Goal: Check status: Check status

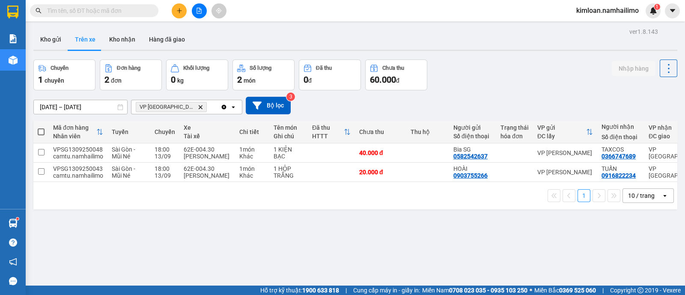
scroll to position [39, 0]
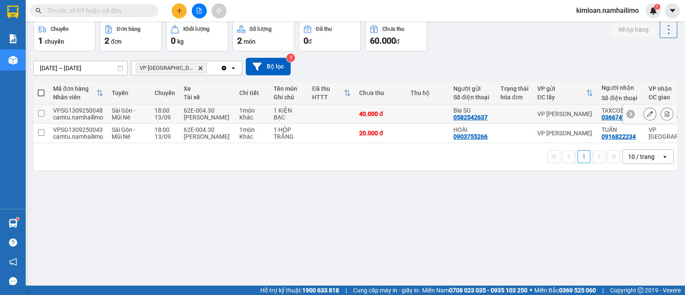
click at [50, 120] on td "VPSG1309250048 camtu.namhailimo" at bounding box center [78, 113] width 59 height 19
checkbox input "true"
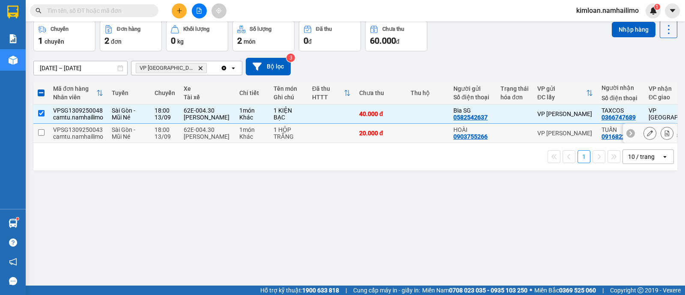
click at [43, 143] on td at bounding box center [40, 133] width 15 height 19
checkbox input "true"
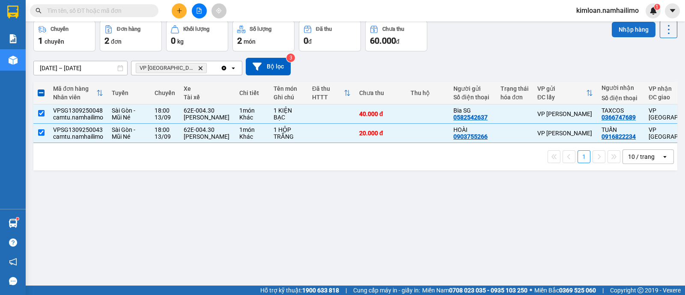
click at [622, 29] on button "Nhập hàng" at bounding box center [633, 29] width 44 height 15
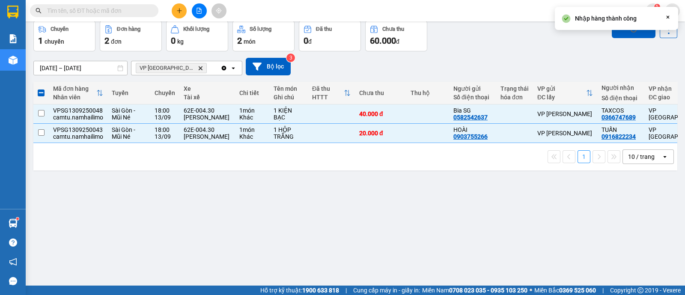
checkbox input "false"
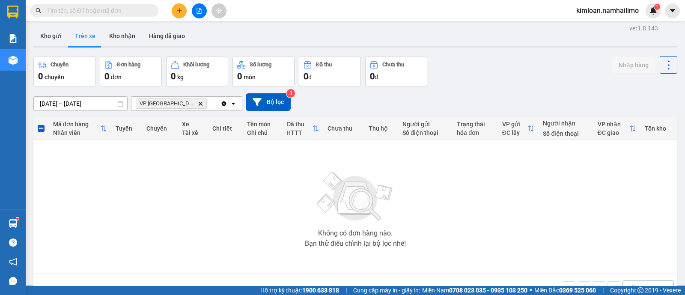
scroll to position [0, 0]
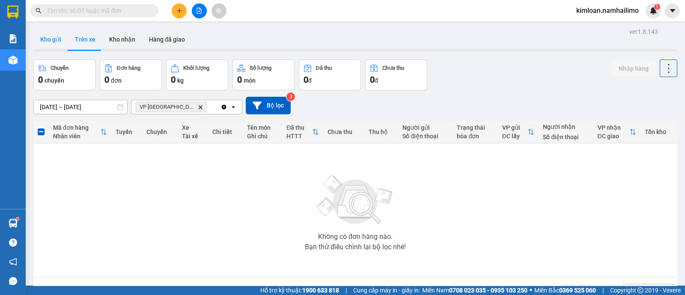
click at [62, 44] on button "Kho gửi" at bounding box center [50, 39] width 35 height 21
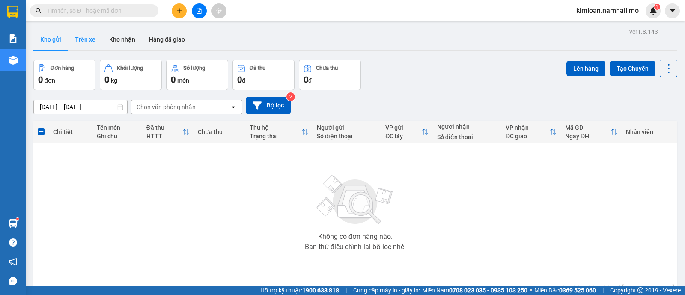
click at [98, 41] on button "Trên xe" at bounding box center [85, 39] width 34 height 21
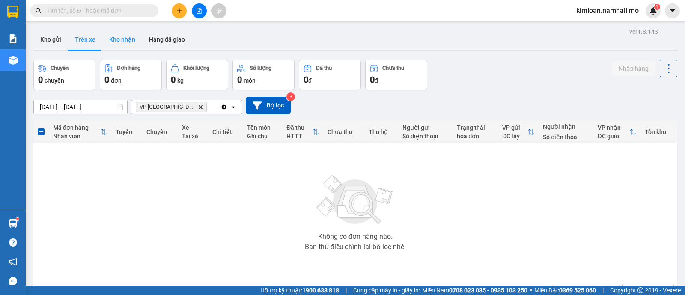
click at [119, 35] on button "Kho nhận" at bounding box center [122, 39] width 40 height 21
